Goal: Task Accomplishment & Management: Manage account settings

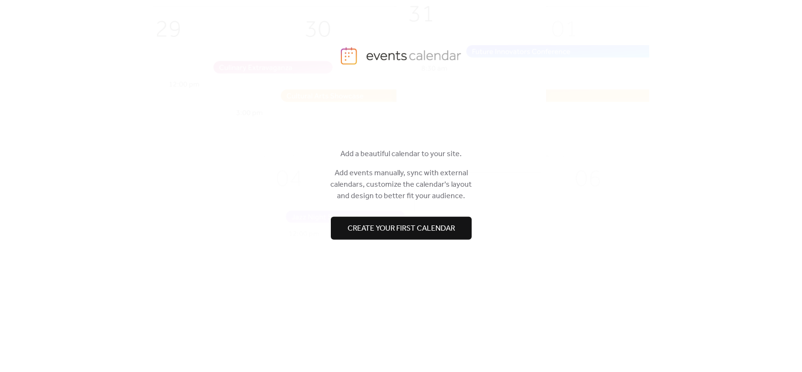
click at [408, 232] on span "Create your first calendar" at bounding box center [401, 228] width 107 height 11
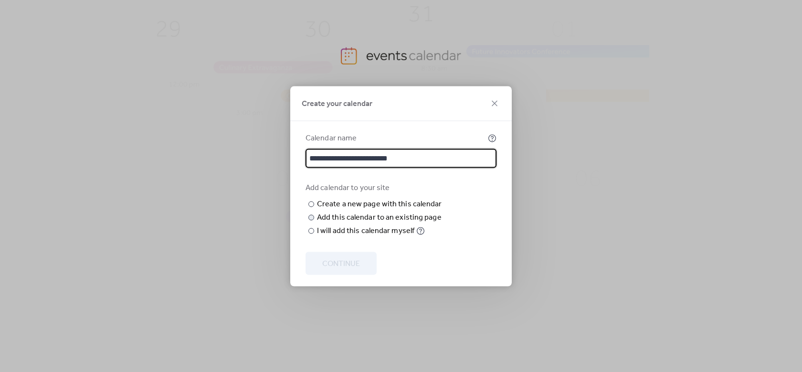
type input "**********"
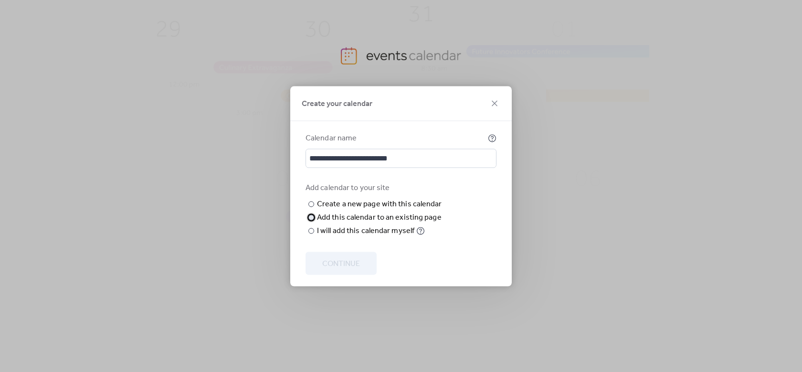
click at [311, 220] on div at bounding box center [311, 217] width 6 height 6
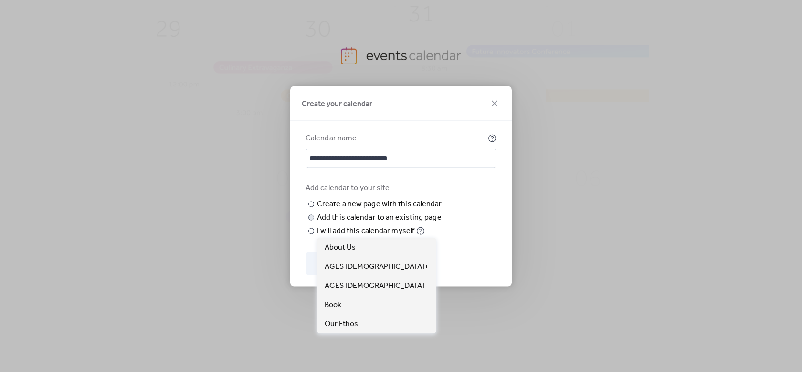
click at [0, 0] on span "Choose page" at bounding box center [0, 0] width 0 height 0
click at [339, 284] on span "AGES 7-12" at bounding box center [375, 285] width 100 height 11
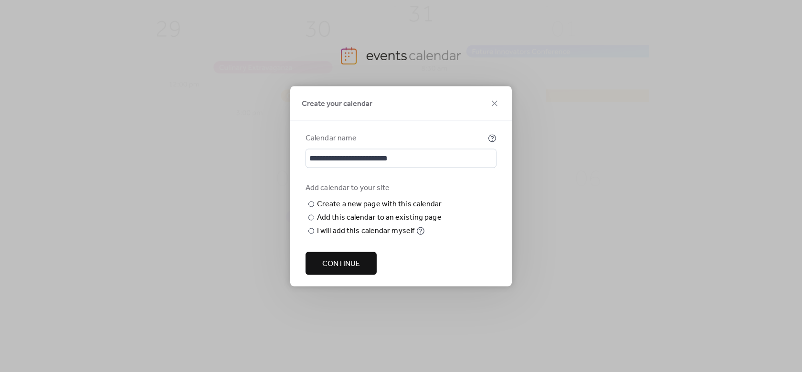
click at [337, 269] on span "Continue" at bounding box center [341, 263] width 38 height 11
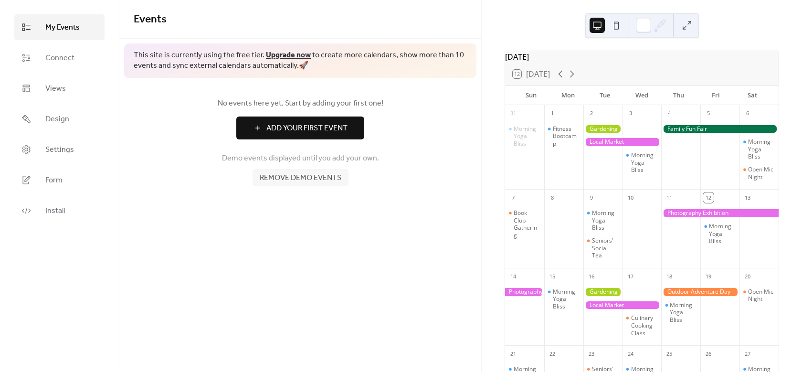
click at [618, 159] on div at bounding box center [602, 153] width 39 height 66
click at [614, 161] on div at bounding box center [602, 153] width 39 height 66
click at [308, 127] on span "Add Your First Event" at bounding box center [306, 128] width 81 height 11
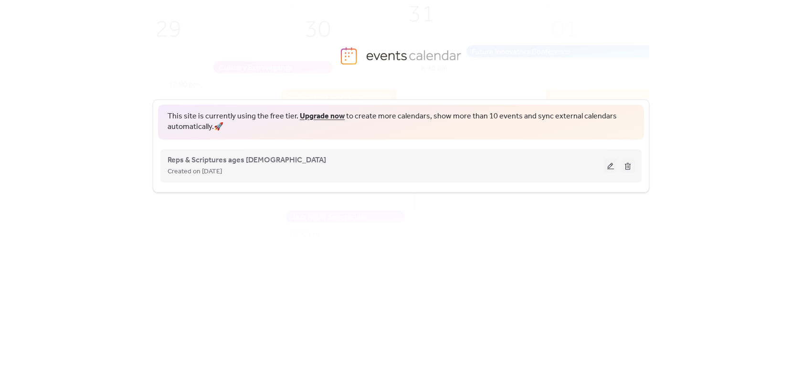
click at [222, 171] on span "Created on [DATE]" at bounding box center [195, 171] width 54 height 11
click at [612, 166] on button at bounding box center [610, 166] width 13 height 14
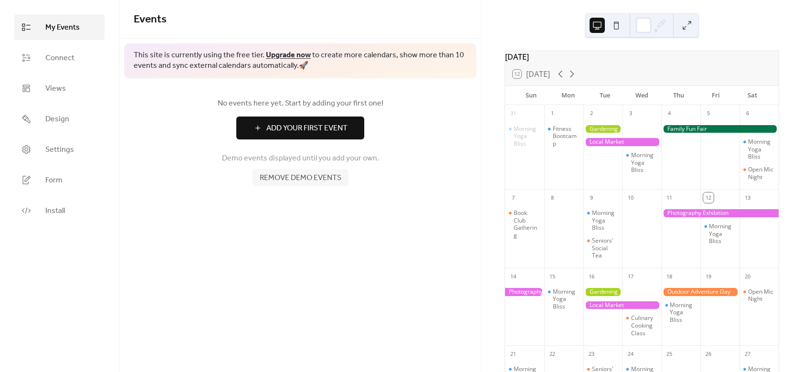
click at [310, 130] on span "Add Your First Event" at bounding box center [306, 128] width 81 height 11
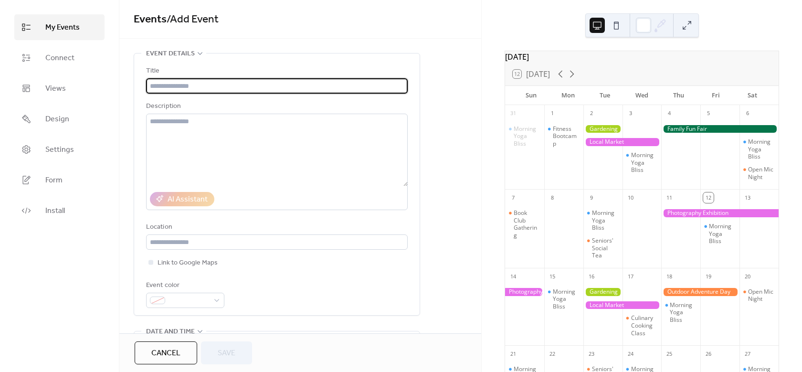
click at [206, 88] on input "text" at bounding box center [277, 85] width 262 height 15
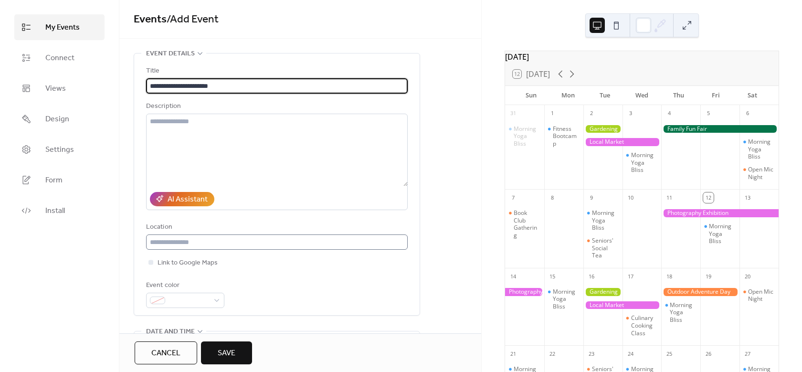
type input "**********"
click at [223, 244] on input "text" at bounding box center [277, 241] width 262 height 15
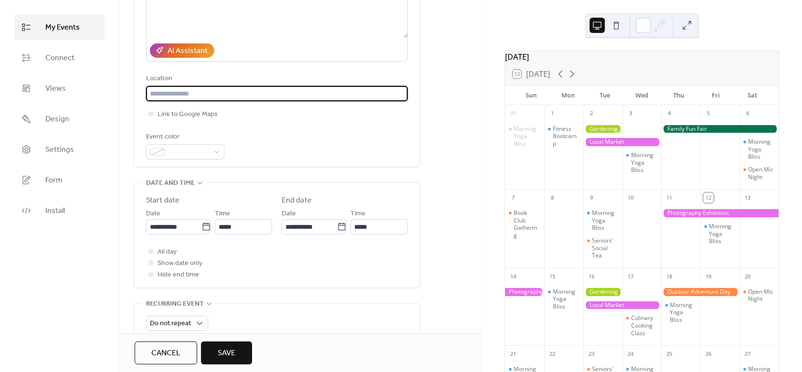
scroll to position [196, 0]
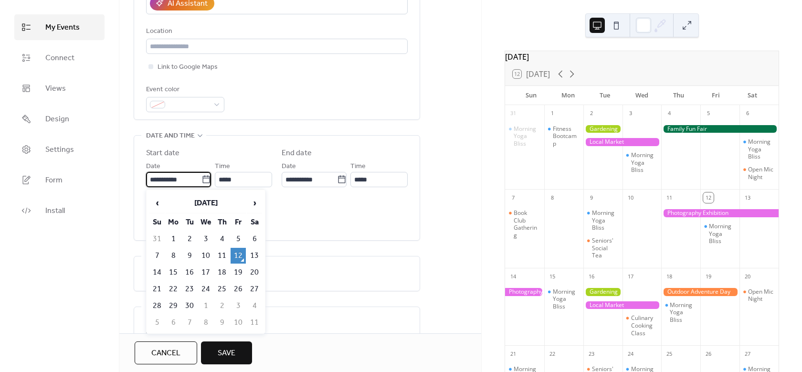
click at [164, 182] on input "**********" at bounding box center [173, 179] width 55 height 15
click at [254, 307] on td "4" at bounding box center [254, 306] width 15 height 16
type input "**********"
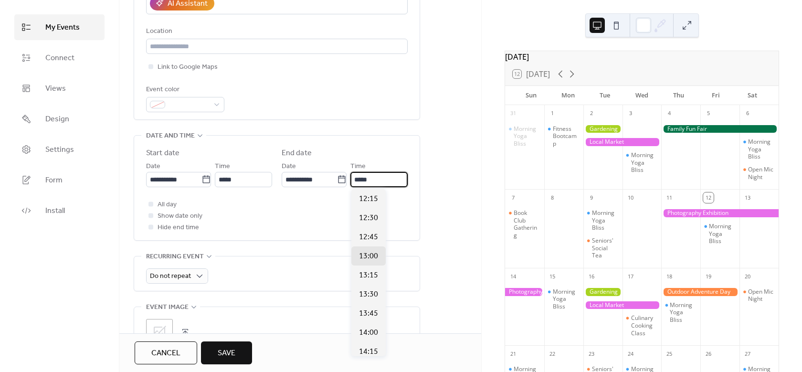
click at [374, 182] on input "*****" at bounding box center [378, 179] width 57 height 15
click at [372, 241] on span "12:45" at bounding box center [368, 237] width 19 height 11
type input "*****"
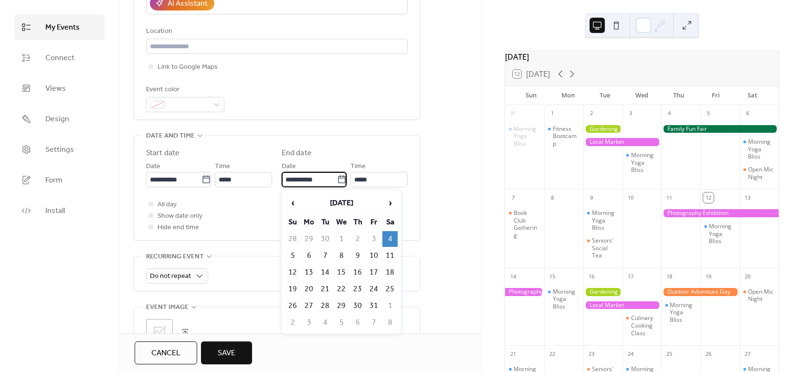
click at [314, 176] on input "**********" at bounding box center [309, 179] width 55 height 15
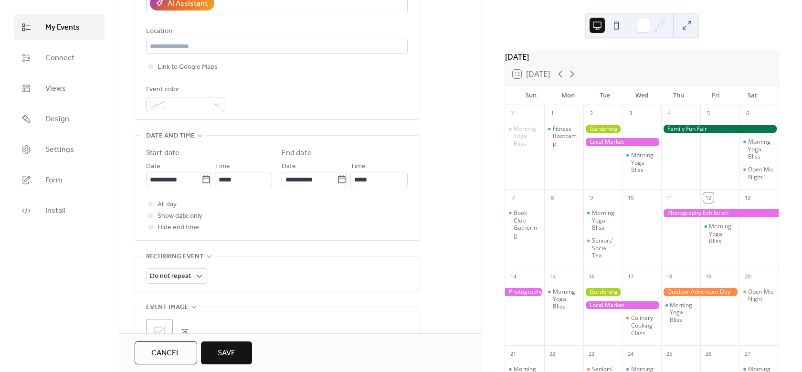
click at [252, 203] on div "All day Show date only Hide end time" at bounding box center [277, 216] width 262 height 34
click at [150, 216] on div at bounding box center [150, 215] width 5 height 5
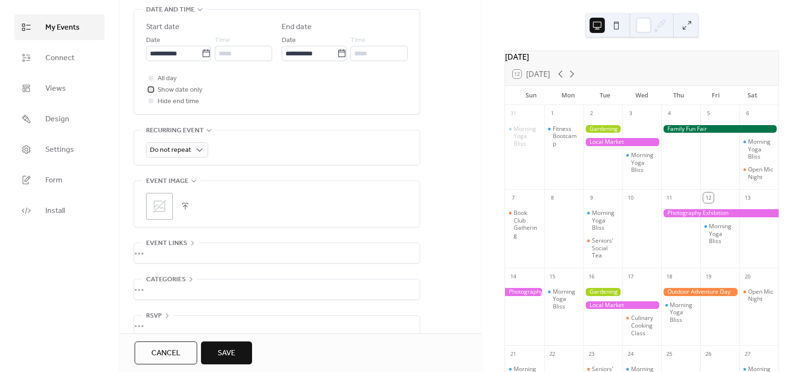
scroll to position [335, 0]
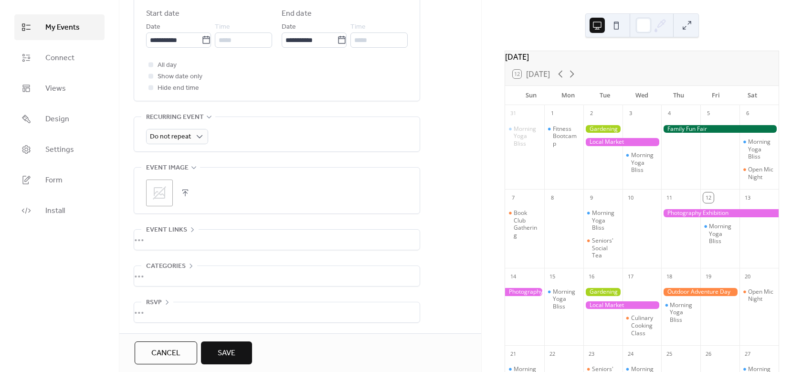
click at [239, 354] on button "Save" at bounding box center [226, 352] width 51 height 23
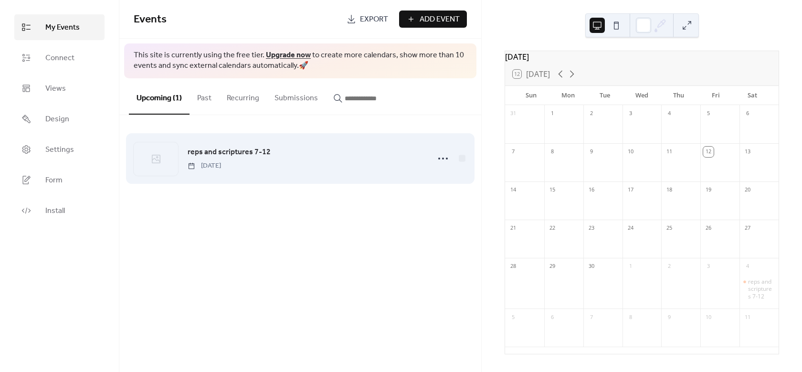
click at [158, 167] on div at bounding box center [156, 158] width 44 height 33
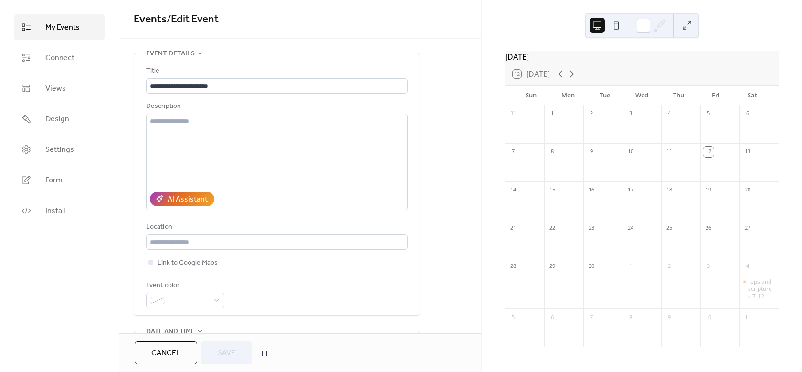
click at [706, 164] on div at bounding box center [719, 169] width 39 height 20
click at [705, 154] on div "12" at bounding box center [708, 152] width 11 height 11
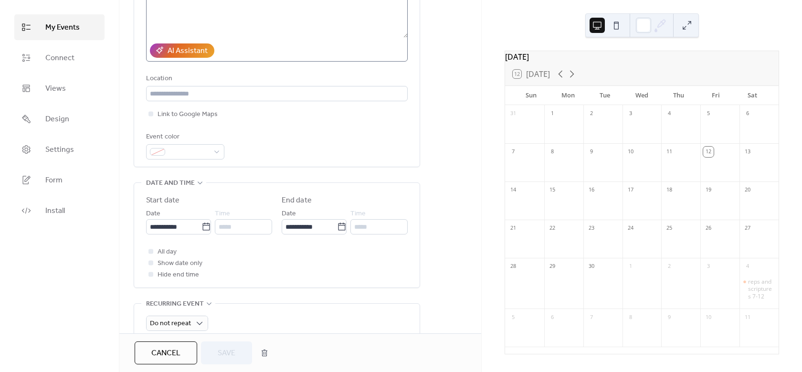
scroll to position [243, 0]
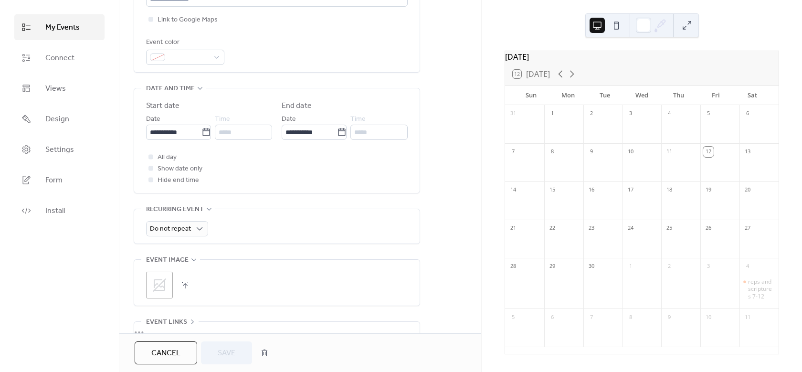
click at [704, 157] on div "12" at bounding box center [708, 152] width 11 height 11
click at [748, 283] on div "reps and scriptures 7-12" at bounding box center [761, 289] width 27 height 22
click at [607, 206] on div at bounding box center [602, 207] width 39 height 20
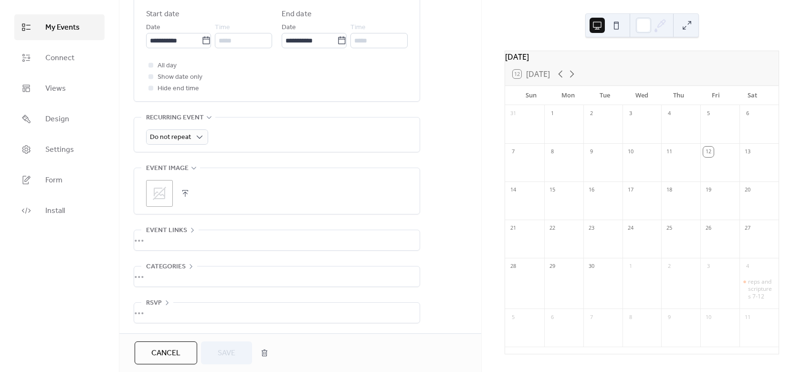
scroll to position [335, 0]
click at [217, 353] on div "Cancel Save" at bounding box center [204, 352] width 138 height 23
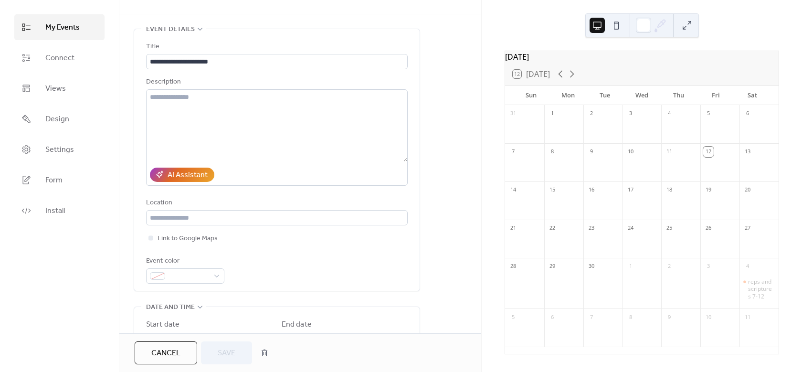
scroll to position [0, 0]
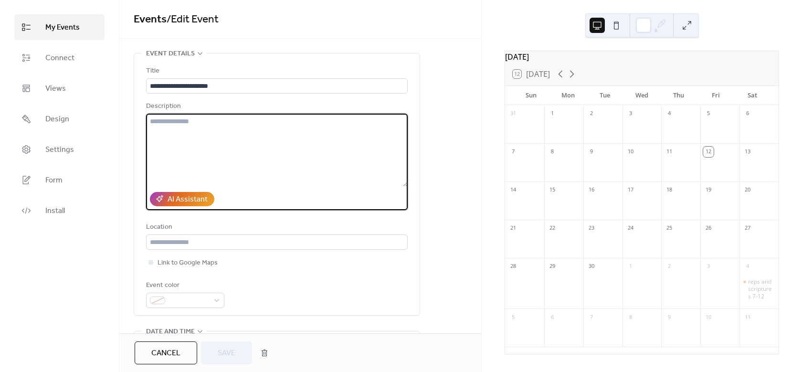
click at [212, 182] on textarea at bounding box center [277, 150] width 262 height 73
type textarea "**********"
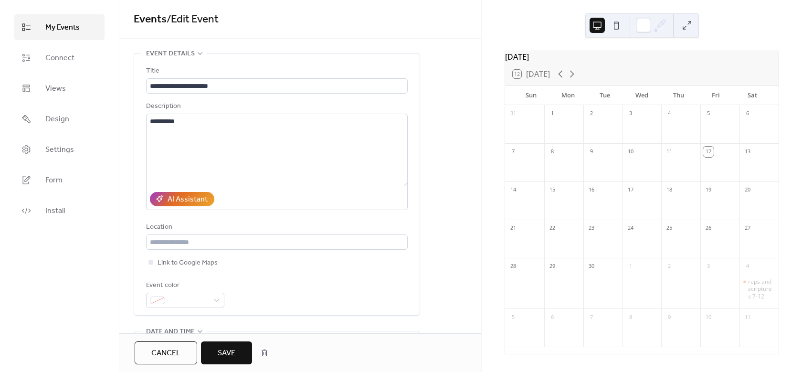
click at [229, 348] on span "Save" at bounding box center [227, 353] width 18 height 11
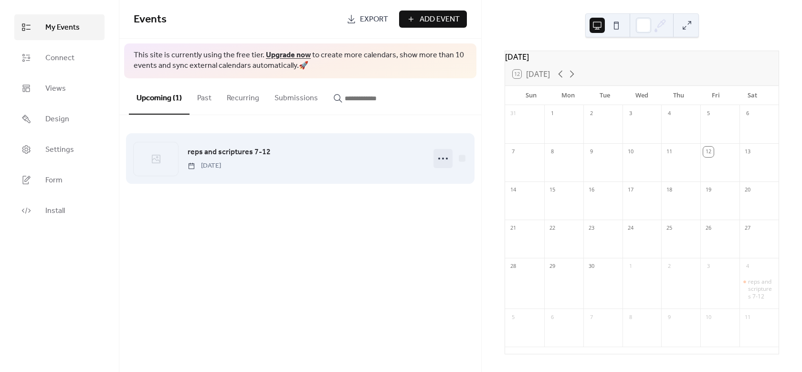
click at [440, 159] on icon at bounding box center [442, 158] width 15 height 15
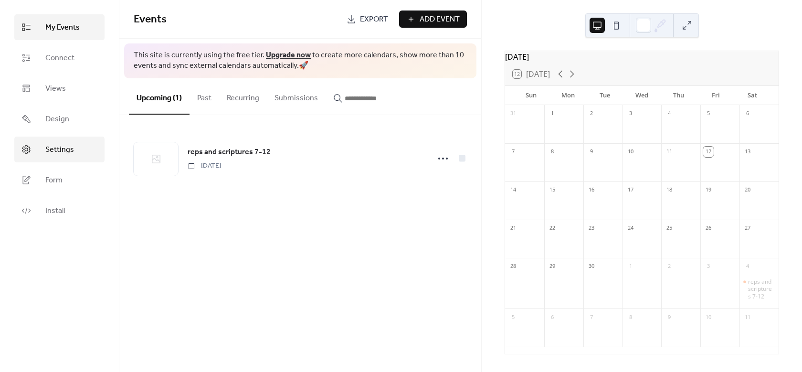
click at [51, 150] on span "Settings" at bounding box center [59, 149] width 29 height 11
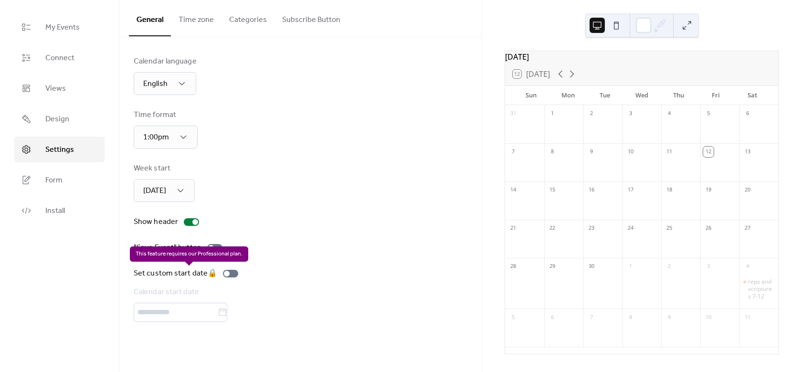
click at [229, 276] on div "Set custom start date 🔒 Calendar start date" at bounding box center [188, 295] width 108 height 54
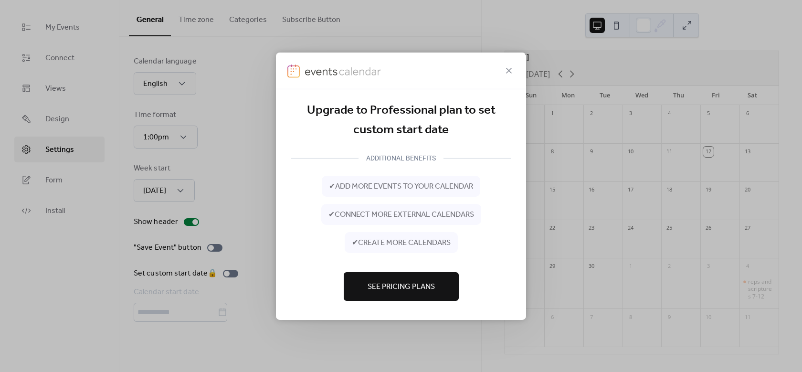
click at [515, 70] on div at bounding box center [401, 70] width 250 height 37
click at [509, 72] on icon at bounding box center [508, 69] width 11 height 11
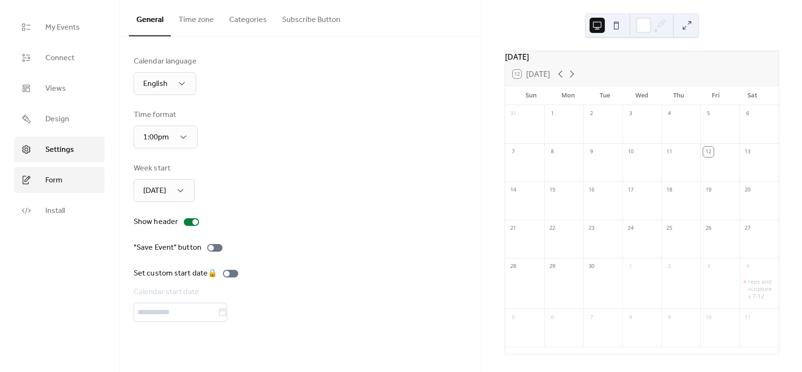
click at [57, 175] on span "Form" at bounding box center [53, 180] width 17 height 11
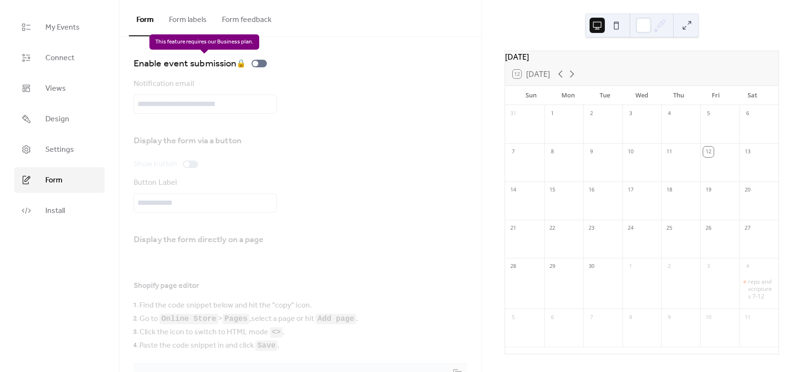
click at [255, 63] on div "Enable event submission 🔒" at bounding box center [202, 63] width 137 height 15
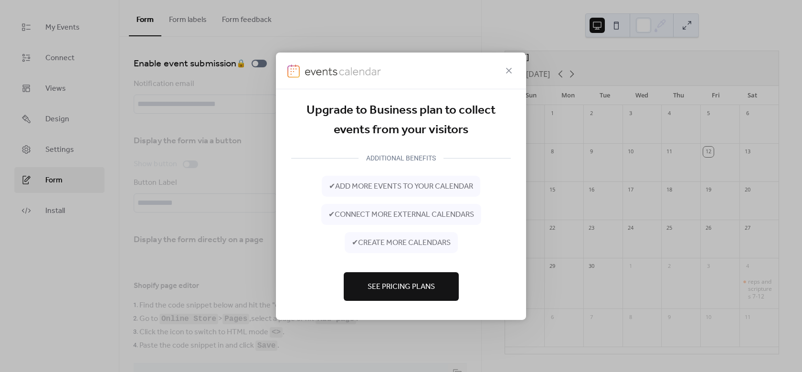
drag, startPoint x: 506, startPoint y: 72, endPoint x: 512, endPoint y: 71, distance: 5.7
click at [511, 71] on icon at bounding box center [508, 69] width 11 height 11
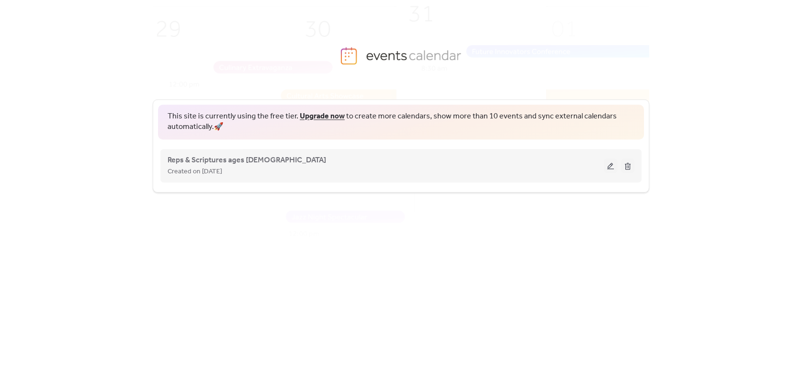
click at [625, 165] on button at bounding box center [627, 166] width 13 height 14
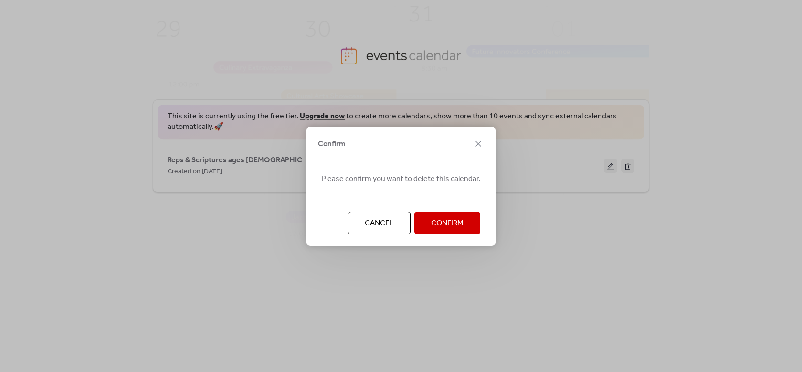
click at [441, 223] on span "Confirm" at bounding box center [447, 223] width 32 height 11
